Goal: Information Seeking & Learning: Check status

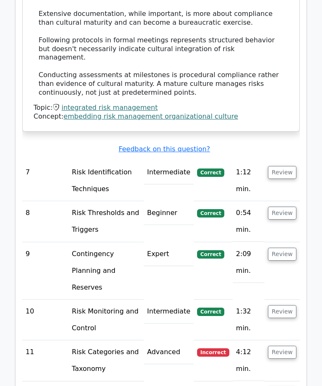
scroll to position [1378, 0]
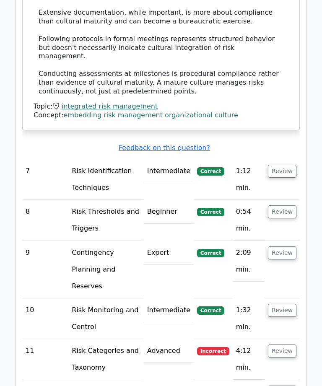
click at [289, 165] on button "Review" at bounding box center [282, 171] width 28 height 13
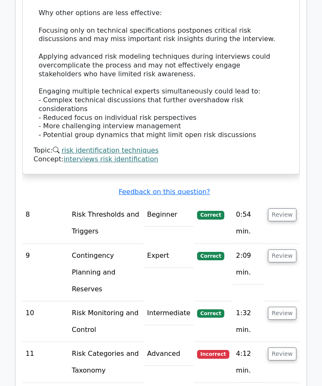
scroll to position [1890, 0]
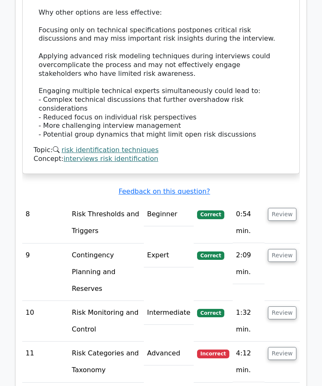
click at [289, 208] on button "Review" at bounding box center [282, 214] width 28 height 13
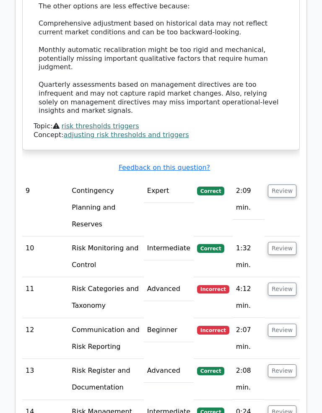
scroll to position [2452, 0]
click at [283, 184] on button "Review" at bounding box center [282, 190] width 28 height 13
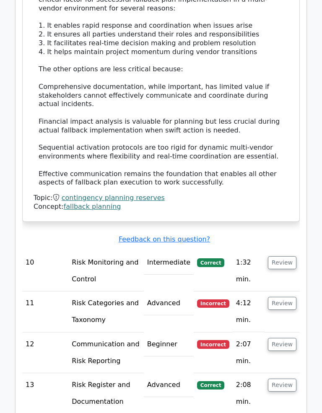
scroll to position [2900, 0]
click at [293, 255] on button "Review" at bounding box center [282, 261] width 28 height 13
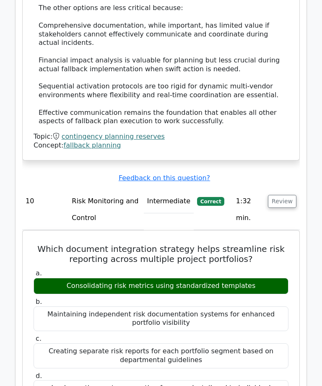
scroll to position [2961, 0]
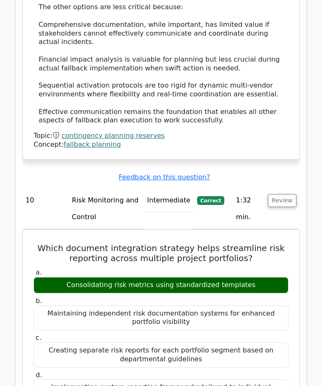
click at [264, 267] on div "a. Consolidating risk metrics using standardized templates b. Maintaining indep…" at bounding box center [160, 336] width 265 height 139
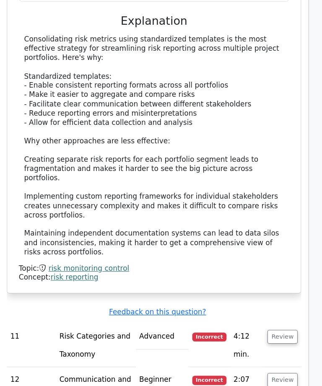
scroll to position [3390, 0]
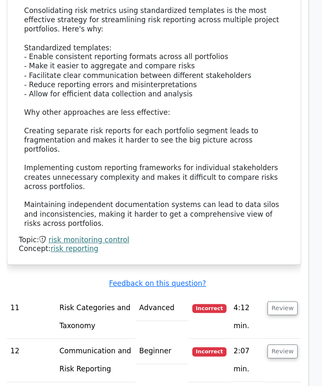
click at [281, 279] on td "Review" at bounding box center [281, 299] width 35 height 41
click at [274, 284] on button "Review" at bounding box center [282, 290] width 28 height 13
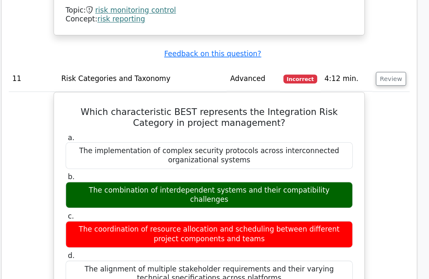
scroll to position [3354, 0]
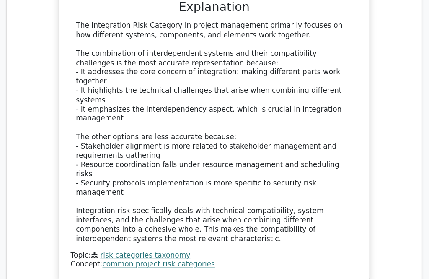
scroll to position [3638, 0]
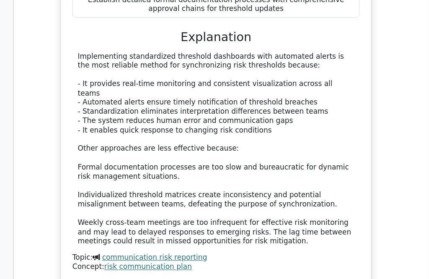
scroll to position [4123, 0]
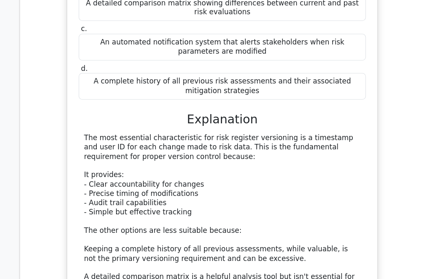
scroll to position [4535, 0]
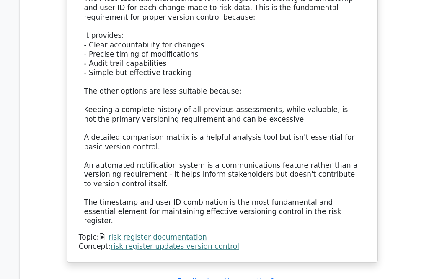
scroll to position [4652, 0]
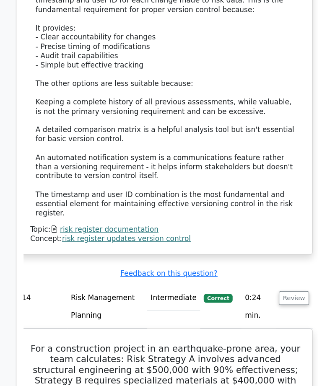
scroll to position [0, 5]
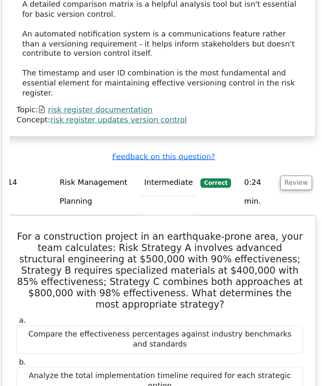
scroll to position [5295, 0]
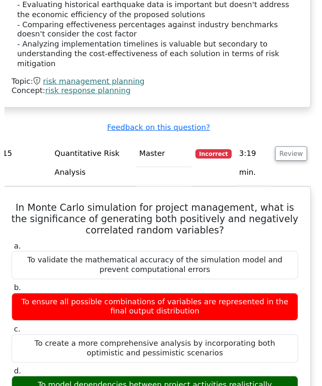
scroll to position [5664, 0]
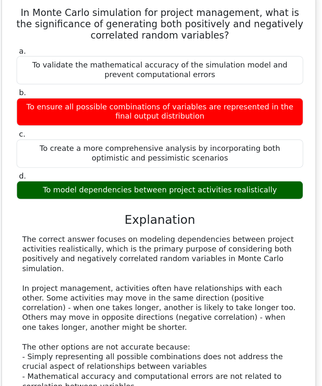
scroll to position [5845, 0]
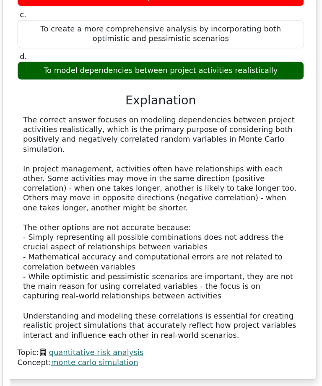
scroll to position [5944, 0]
